Goal: Contribute content: Contribute content

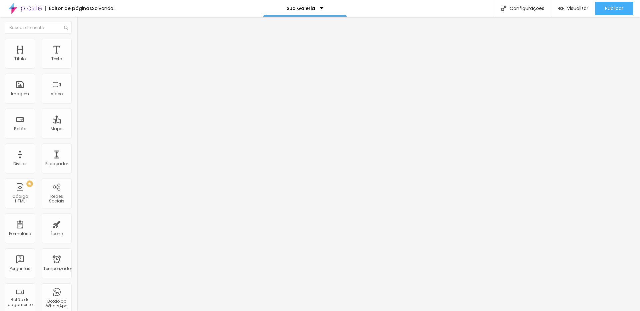
click at [81, 57] on font "Trocar imagem" at bounding box center [97, 55] width 32 height 6
click at [77, 137] on input "[URL][DOMAIN_NAME]" at bounding box center [117, 134] width 80 height 7
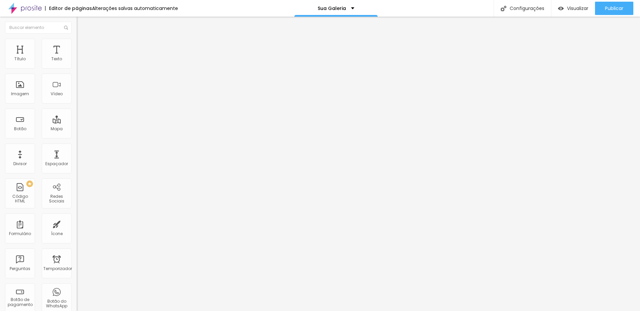
paste input "[URL][DOMAIN_NAME]"
type input "[URL][DOMAIN_NAME]"
click at [616, 9] on font "Publicar" at bounding box center [614, 8] width 18 height 7
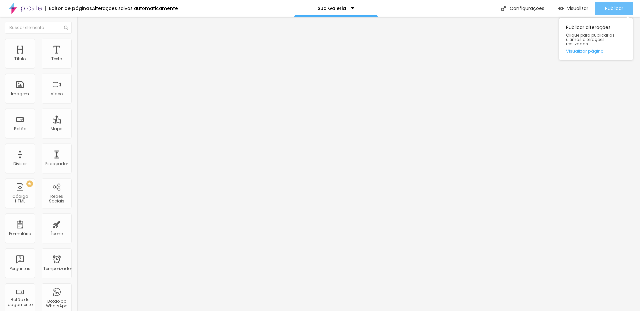
click at [616, 9] on font "Publicar" at bounding box center [614, 8] width 18 height 7
click at [609, 9] on font "Publicar" at bounding box center [614, 8] width 18 height 7
